Goal: Find specific page/section: Find specific page/section

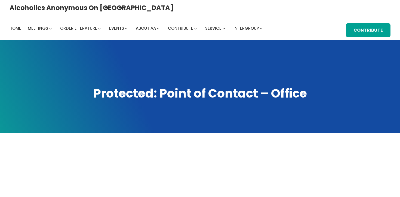
scroll to position [148, 0]
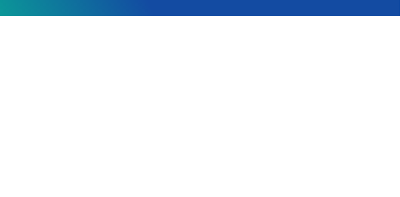
scroll to position [118, 0]
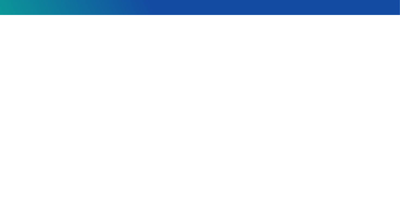
drag, startPoint x: 392, startPoint y: 131, endPoint x: 380, endPoint y: 167, distance: 38.0
click at [385, 166] on div "Alcoholics Anonymous on Oahu Home Meetings Physical Meetings Online Meetings Pr…" at bounding box center [200, 137] width 400 height 510
drag, startPoint x: 366, startPoint y: 56, endPoint x: 363, endPoint y: 106, distance: 50.1
click at [363, 106] on div at bounding box center [200, 132] width 360 height 193
drag, startPoint x: 350, startPoint y: 125, endPoint x: 346, endPoint y: 89, distance: 36.9
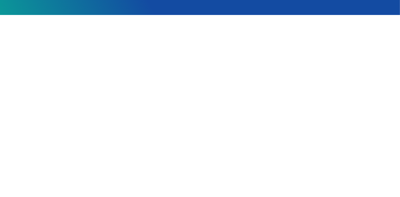
click at [346, 89] on div at bounding box center [200, 132] width 360 height 193
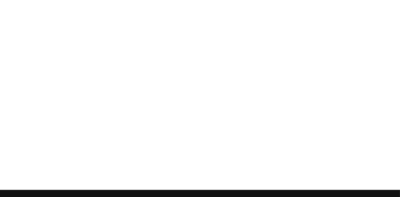
scroll to position [183, 0]
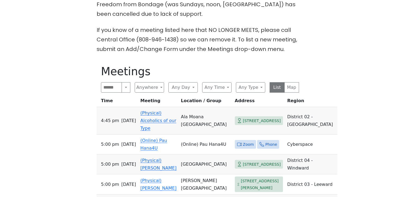
scroll to position [218, 0]
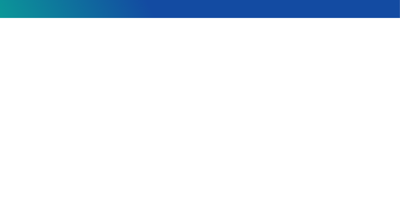
scroll to position [117, 0]
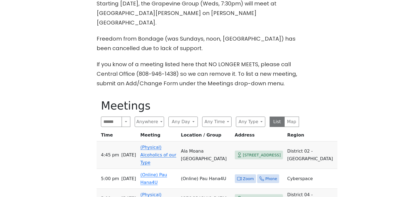
scroll to position [182, 0]
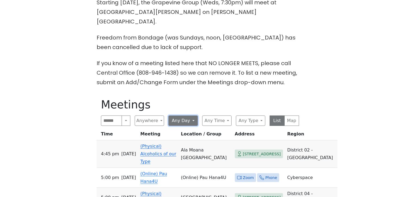
click at [189, 115] on button "Any Day" at bounding box center [182, 120] width 29 height 10
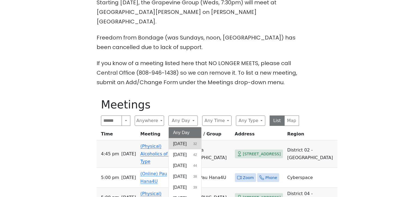
click at [178, 140] on span "[DATE]" at bounding box center [180, 143] width 14 height 7
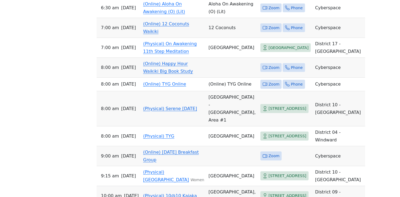
scroll to position [243, 0]
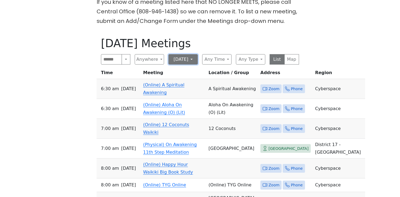
click at [194, 54] on button "[DATE]" at bounding box center [182, 59] width 29 height 10
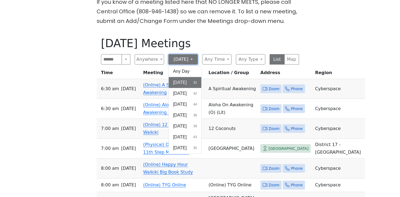
click at [190, 54] on button "[DATE]" at bounding box center [182, 59] width 29 height 10
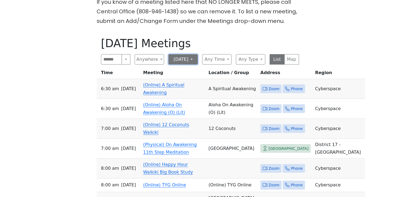
click at [192, 54] on button "[DATE]" at bounding box center [182, 59] width 29 height 10
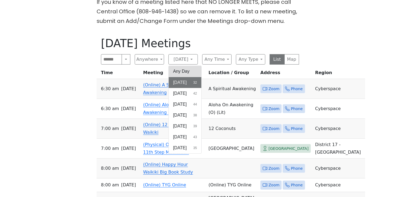
click at [189, 66] on button "Any Day" at bounding box center [185, 71] width 33 height 11
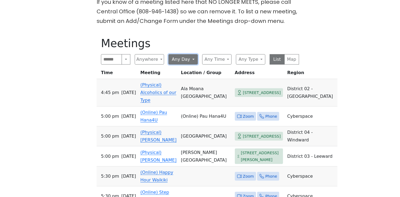
click at [187, 54] on button "Any Day" at bounding box center [182, 59] width 29 height 10
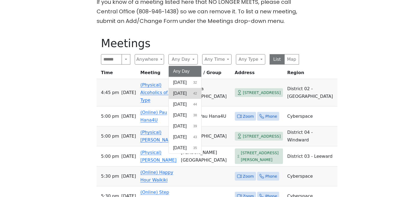
click at [186, 90] on span "[DATE]" at bounding box center [180, 93] width 14 height 7
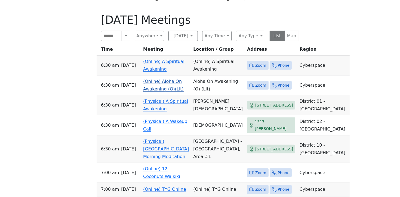
scroll to position [265, 0]
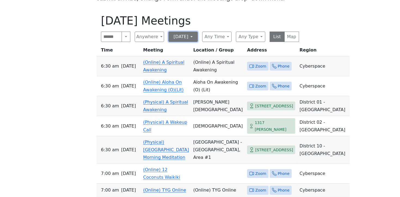
click at [190, 32] on button "[DATE]" at bounding box center [182, 37] width 29 height 10
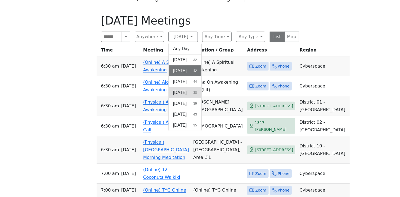
click at [187, 89] on span "[DATE]" at bounding box center [180, 92] width 14 height 7
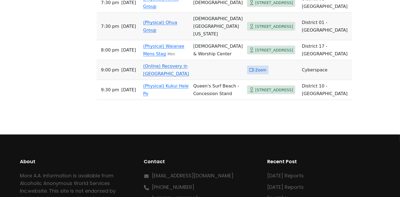
scroll to position [1037, 0]
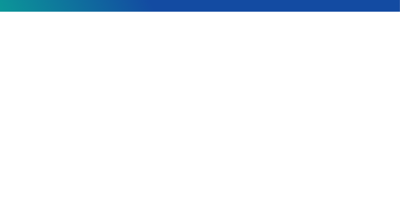
scroll to position [127, 0]
